Goal: Task Accomplishment & Management: Use online tool/utility

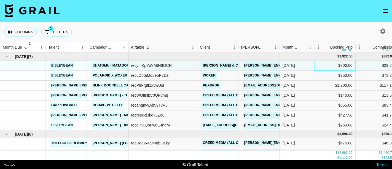
click at [333, 66] on div "$300.00" at bounding box center [334, 66] width 41 height 10
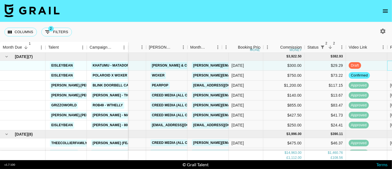
scroll to position [0, 92]
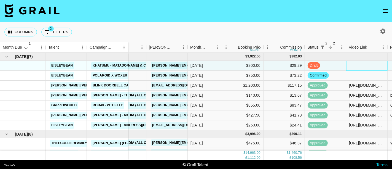
click at [353, 63] on div at bounding box center [366, 66] width 41 height 10
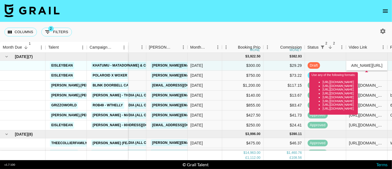
type input "[DOMAIN_NAME][URL]"
click at [357, 66] on input "[DOMAIN_NAME][URL]" at bounding box center [367, 65] width 41 height 4
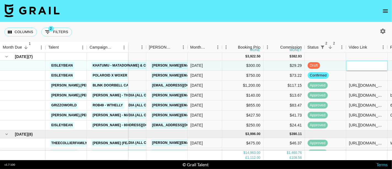
paste input "[URL][DOMAIN_NAME]"
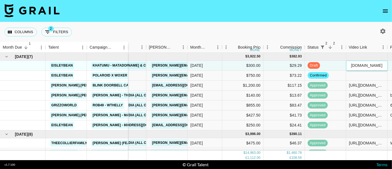
type input "[URL][DOMAIN_NAME]"
click at [367, 77] on div at bounding box center [366, 76] width 41 height 10
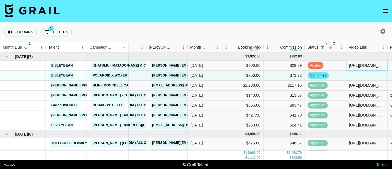
click at [368, 67] on div "[URL][DOMAIN_NAME]" at bounding box center [367, 66] width 36 height 6
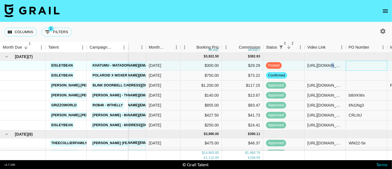
click at [368, 66] on div "recymKpYuYMtN8OCR [PERSON_NAME] & Co LLC [PERSON_NAME][EMAIL_ADDRESS][DOMAIN_NA…" at bounding box center [284, 66] width 580 height 10
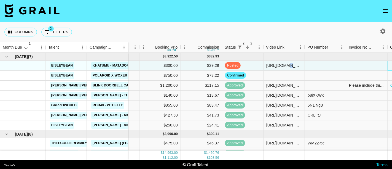
scroll to position [0, 216]
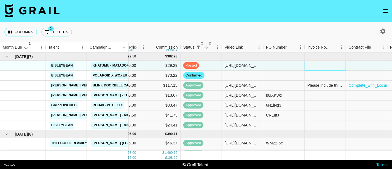
click at [329, 64] on div at bounding box center [325, 66] width 41 height 10
click at [291, 65] on div at bounding box center [283, 66] width 41 height 10
click at [292, 65] on div at bounding box center [283, 66] width 41 height 10
type input "97239"
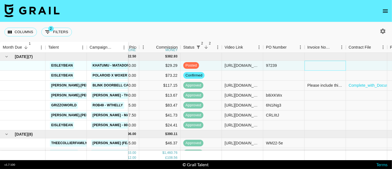
click at [324, 67] on div at bounding box center [325, 66] width 41 height 10
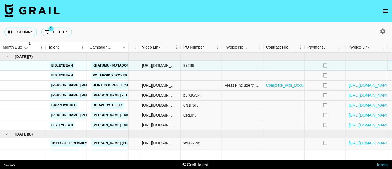
scroll to position [0, 321]
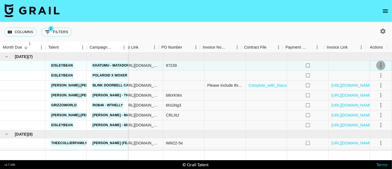
click at [379, 65] on icon "select merge strategy" at bounding box center [381, 65] width 7 height 7
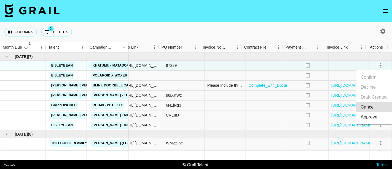
click at [379, 119] on li "Approve" at bounding box center [374, 117] width 36 height 10
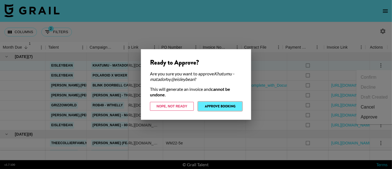
click at [209, 106] on button "Approve Booking" at bounding box center [220, 106] width 44 height 9
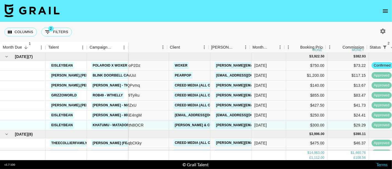
scroll to position [0, 29]
click at [298, 64] on div "$750.00" at bounding box center [306, 66] width 41 height 10
